Goal: Transaction & Acquisition: Purchase product/service

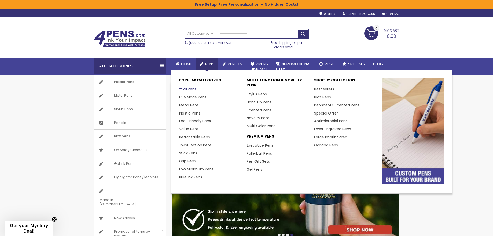
click at [185, 88] on link "All Pens" at bounding box center [187, 88] width 17 height 5
click at [183, 88] on link "All Pens" at bounding box center [187, 88] width 17 height 5
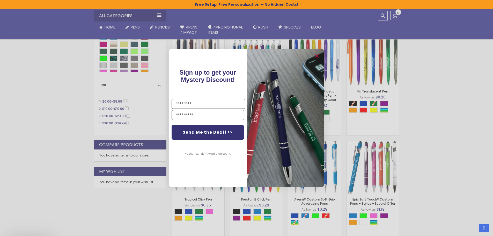
scroll to position [310, 0]
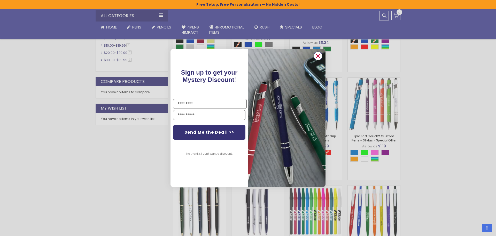
drag, startPoint x: 315, startPoint y: 56, endPoint x: 312, endPoint y: 57, distance: 3.4
click at [312, 57] on div "Close dialog Sign up to get your Mystery Discount ! Name Email Send Me the Deal…" at bounding box center [248, 118] width 155 height 138
click at [315, 55] on icon "Close dialog" at bounding box center [318, 56] width 8 height 8
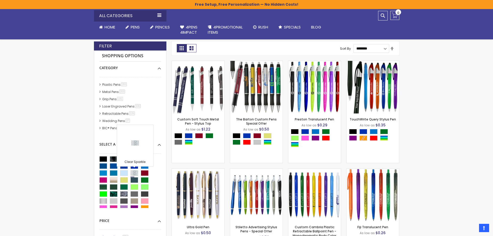
scroll to position [103, 0]
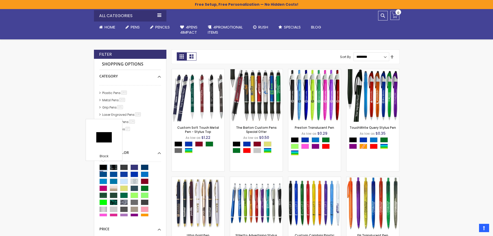
click at [103, 167] on div "Black" at bounding box center [103, 167] width 8 height 6
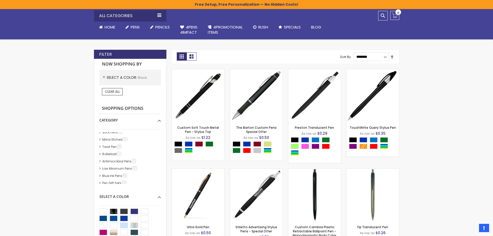
scroll to position [103, 0]
click at [116, 155] on link "Blue ink Pens 82 item" at bounding box center [115, 156] width 28 height 4
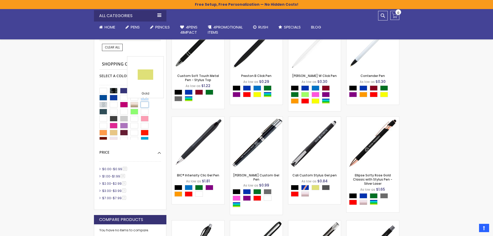
click at [143, 104] on div "Gold" at bounding box center [145, 105] width 8 height 6
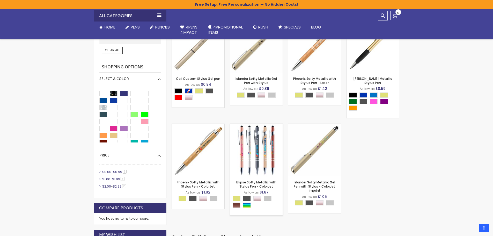
scroll to position [155, 0]
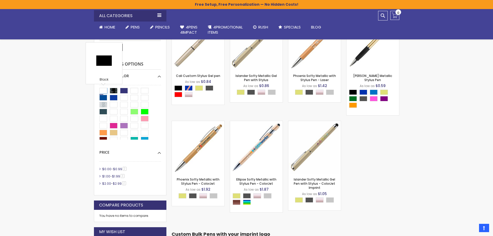
click at [103, 93] on div "Black" at bounding box center [103, 91] width 8 height 6
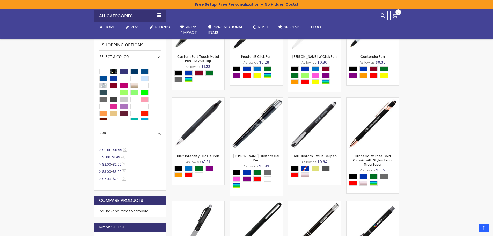
scroll to position [181, 0]
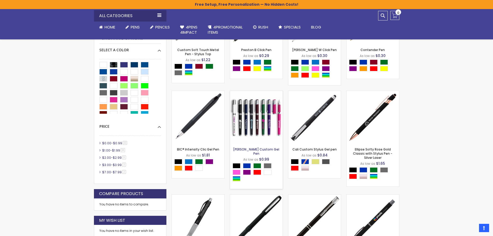
click at [253, 149] on link "[PERSON_NAME] Custom Gel Pen" at bounding box center [256, 151] width 46 height 9
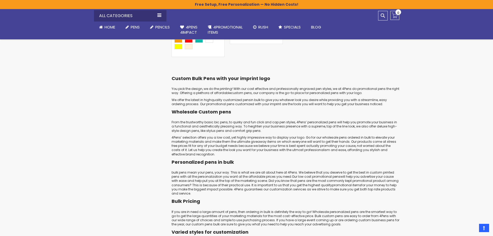
scroll to position [2229, 0]
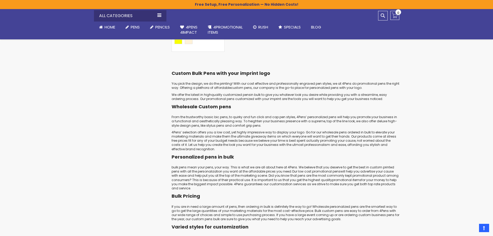
scroll to position [155, 0]
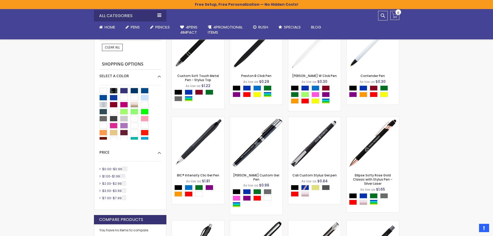
scroll to position [103, 0]
